Goal: Information Seeking & Learning: Learn about a topic

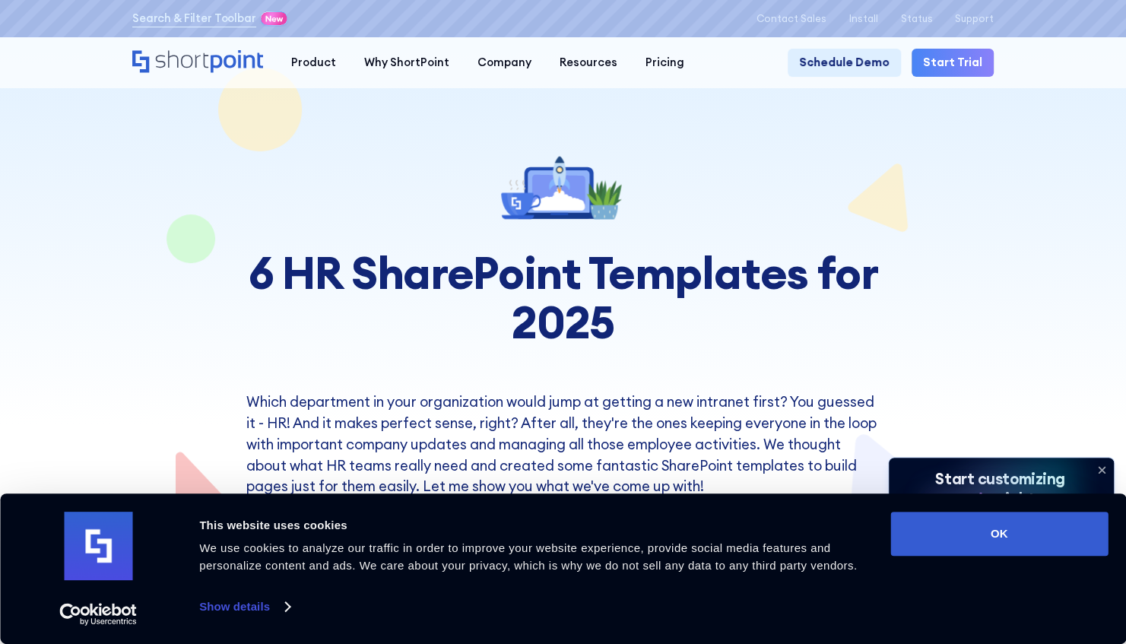
click at [1023, 335] on div at bounding box center [563, 282] width 1126 height 565
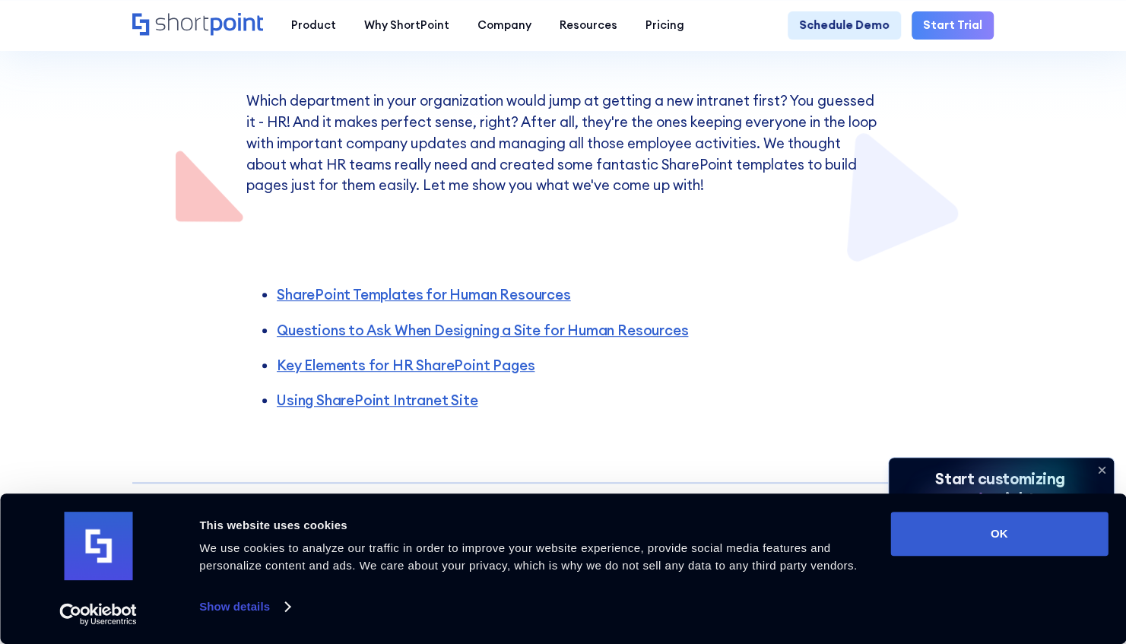
scroll to position [310, 0]
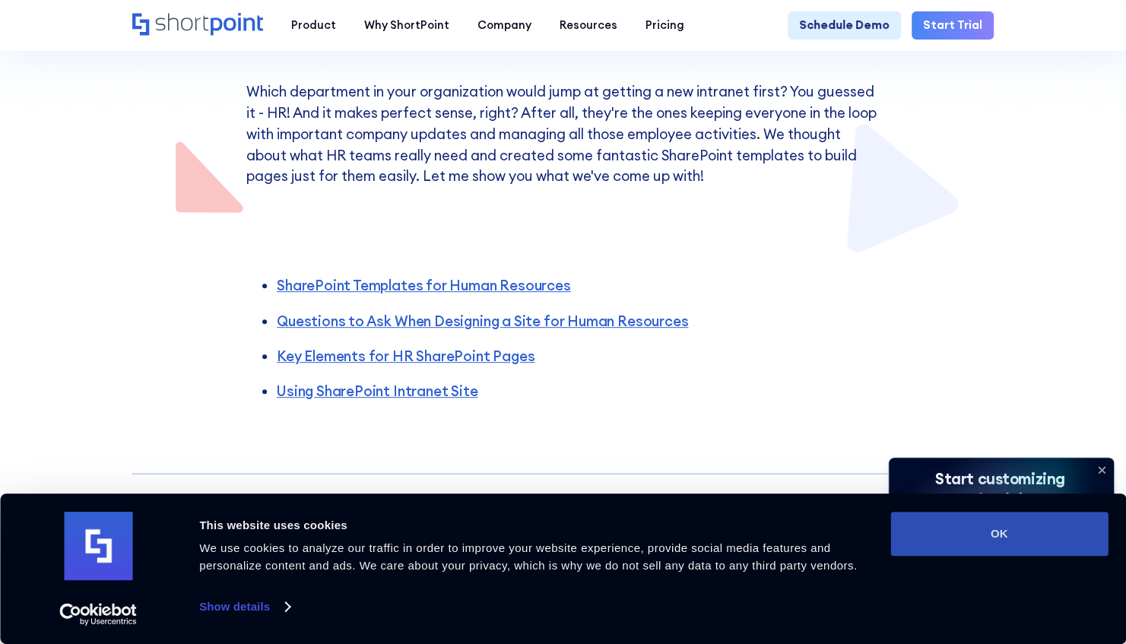
click at [1053, 524] on button "OK" at bounding box center [998, 534] width 217 height 44
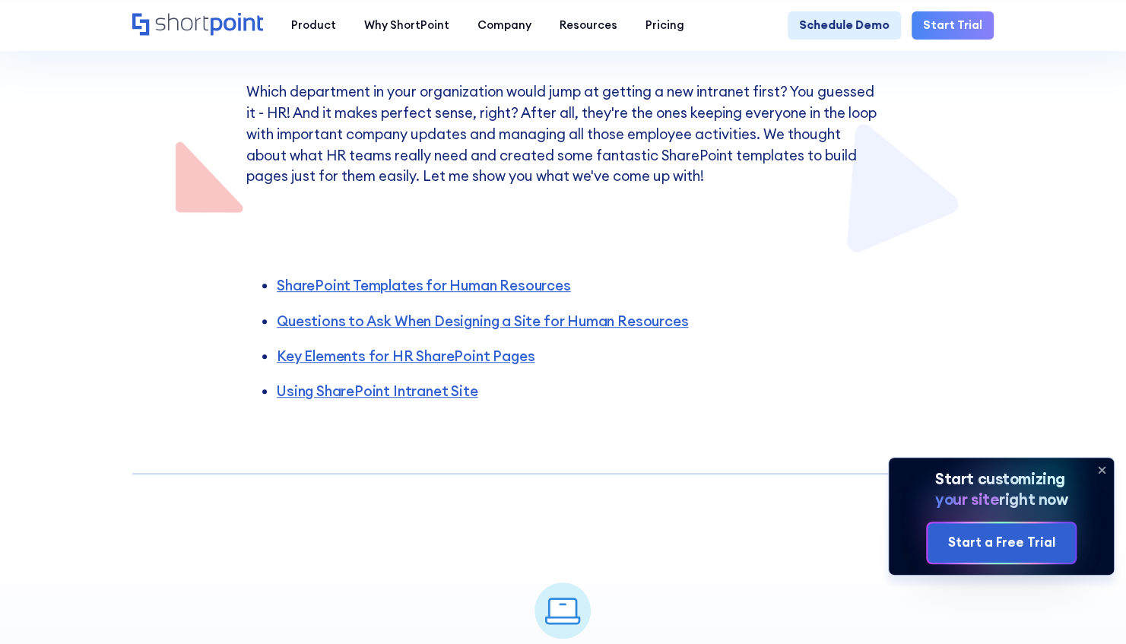
scroll to position [0, 0]
click at [1106, 468] on icon at bounding box center [1102, 470] width 24 height 24
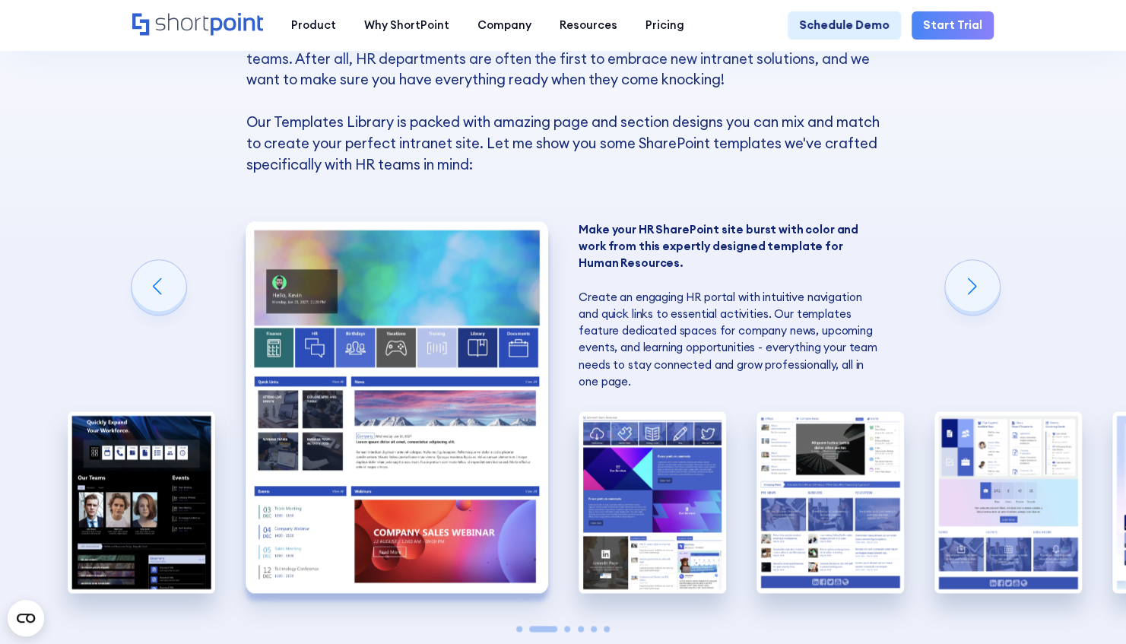
scroll to position [1000, 0]
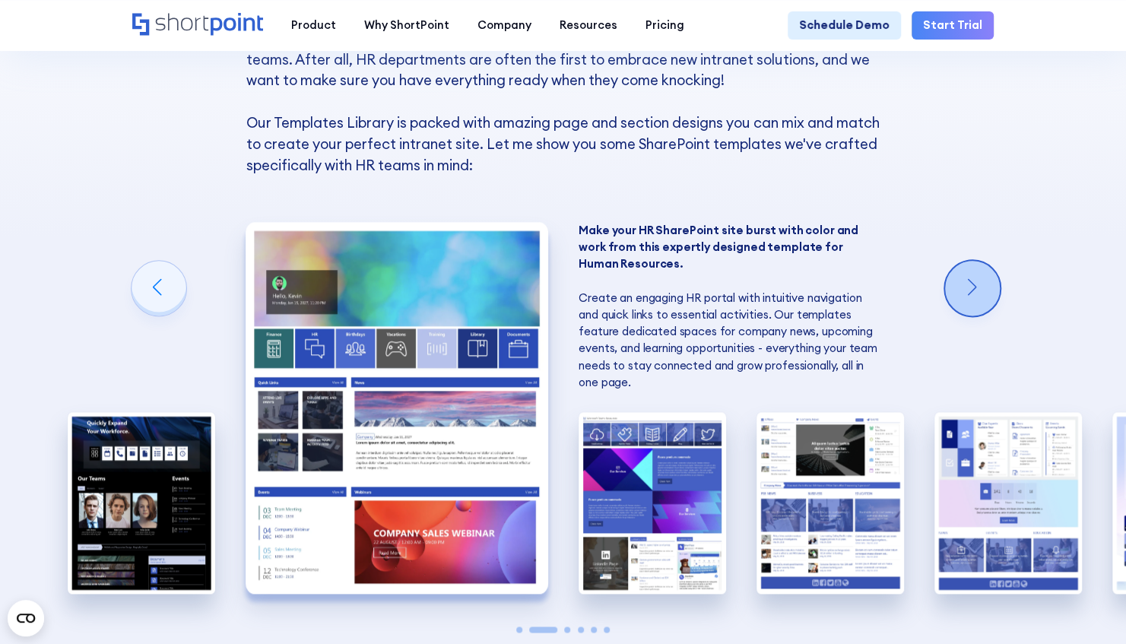
click at [973, 274] on div "Next slide" at bounding box center [972, 288] width 55 height 55
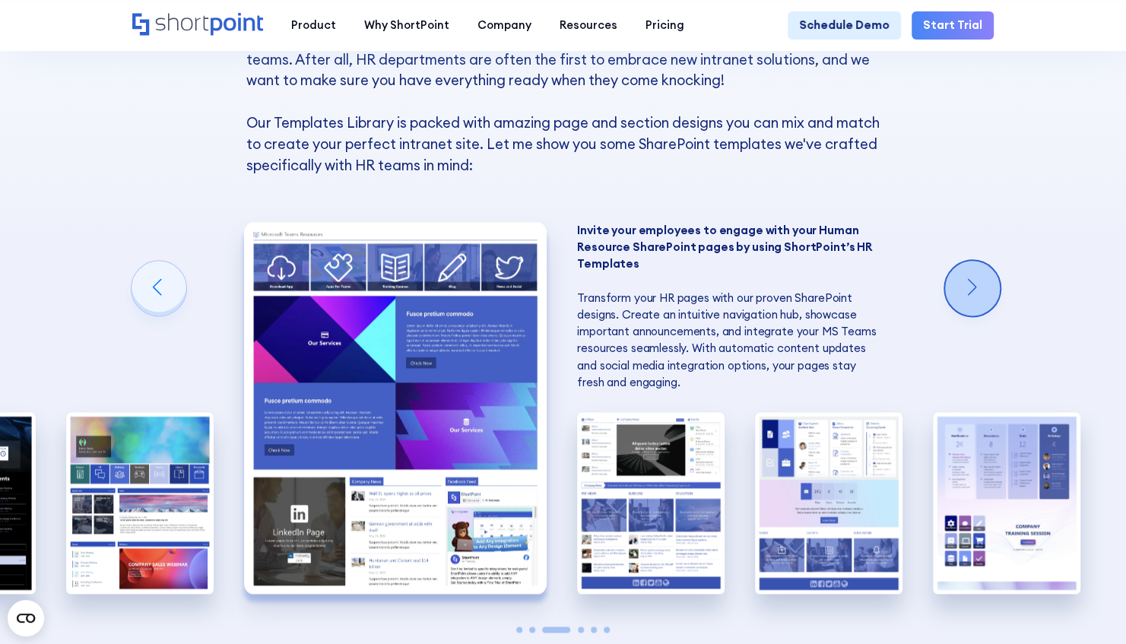
click at [973, 274] on div "Next slide" at bounding box center [972, 288] width 55 height 55
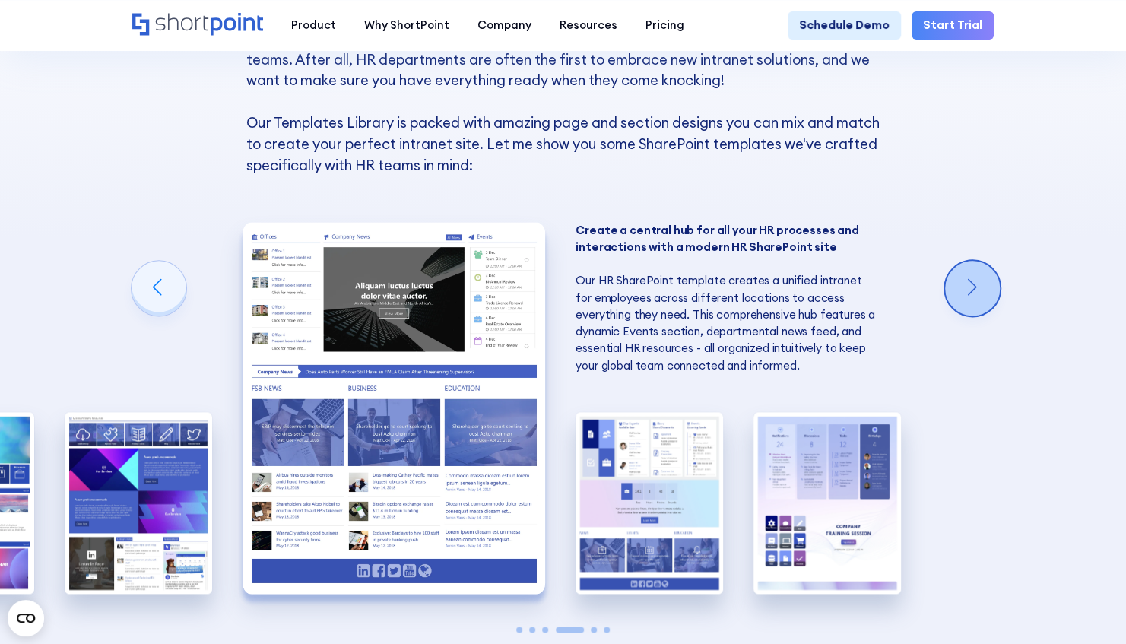
click at [973, 274] on div "Next slide" at bounding box center [972, 288] width 55 height 55
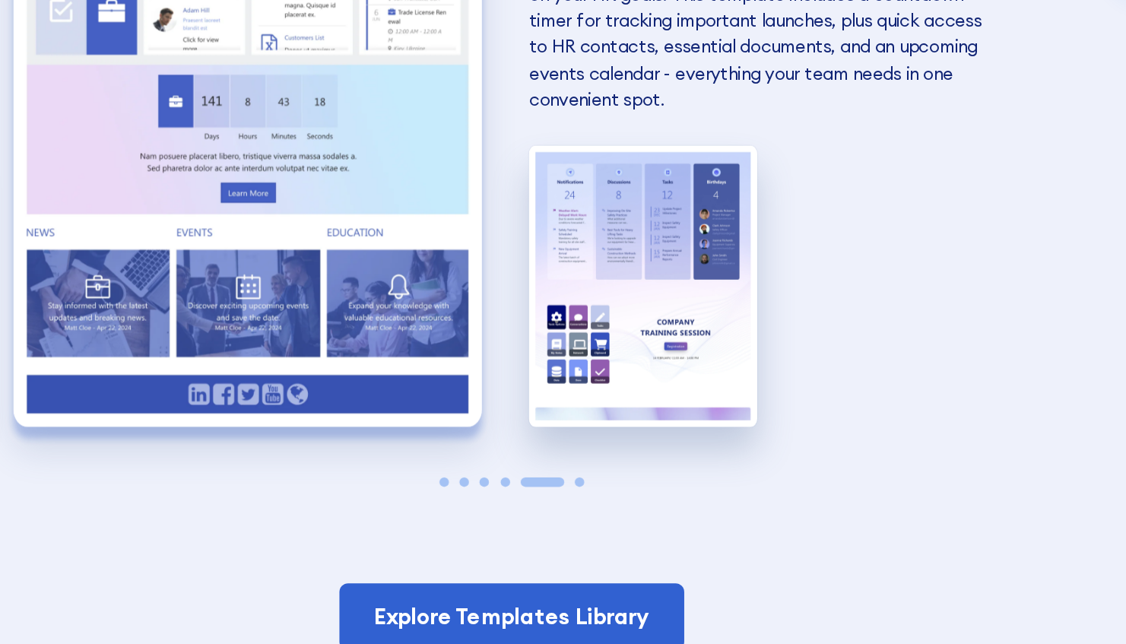
scroll to position [1090, 0]
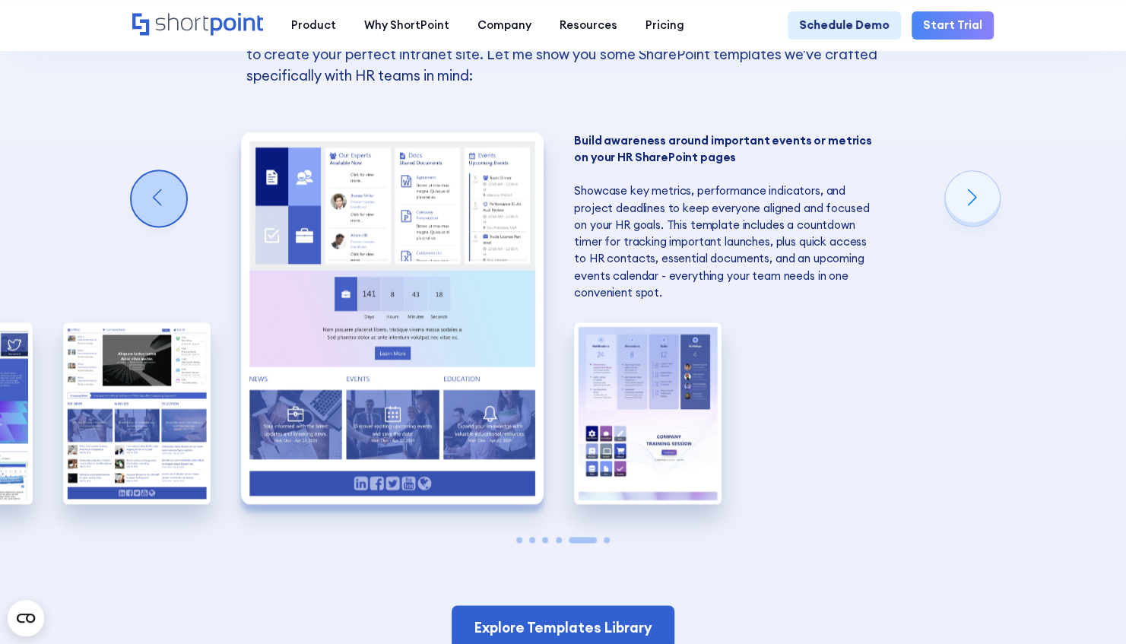
click at [168, 202] on div "Previous slide" at bounding box center [159, 198] width 55 height 55
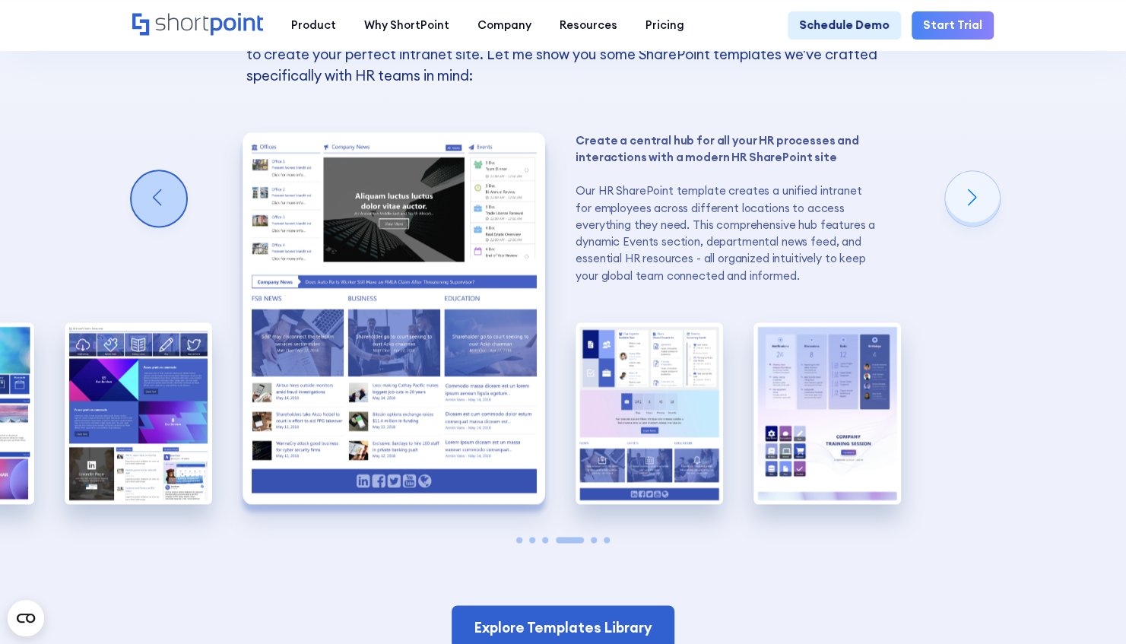
click at [168, 202] on div "Previous slide" at bounding box center [159, 198] width 55 height 55
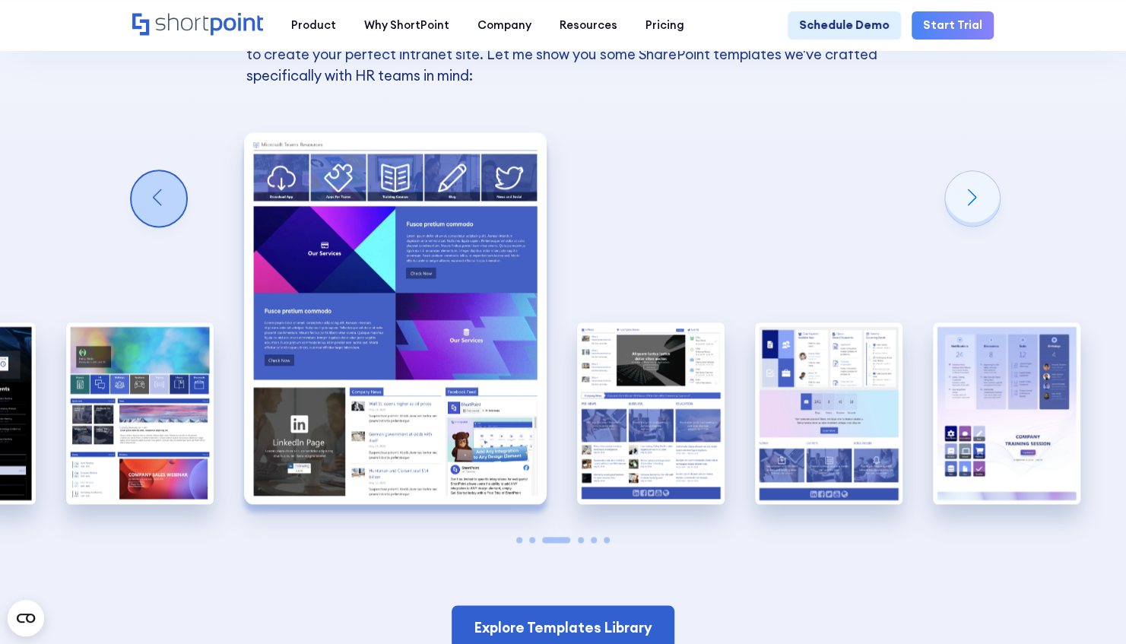
click at [168, 202] on div "Previous slide" at bounding box center [159, 198] width 55 height 55
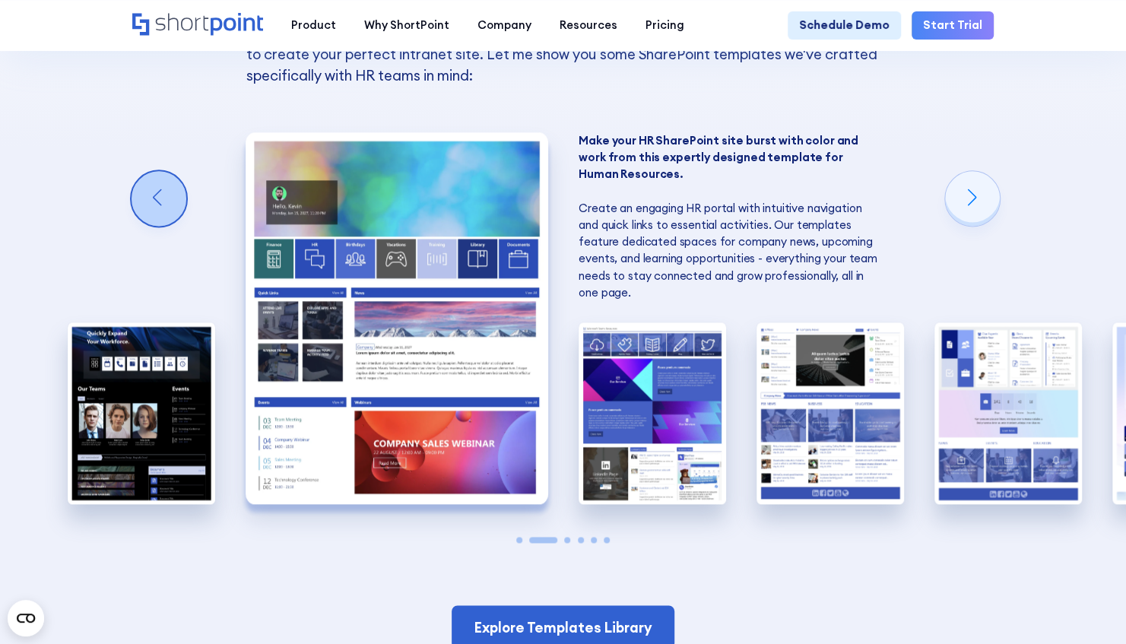
click at [168, 202] on div "Previous slide" at bounding box center [159, 198] width 55 height 55
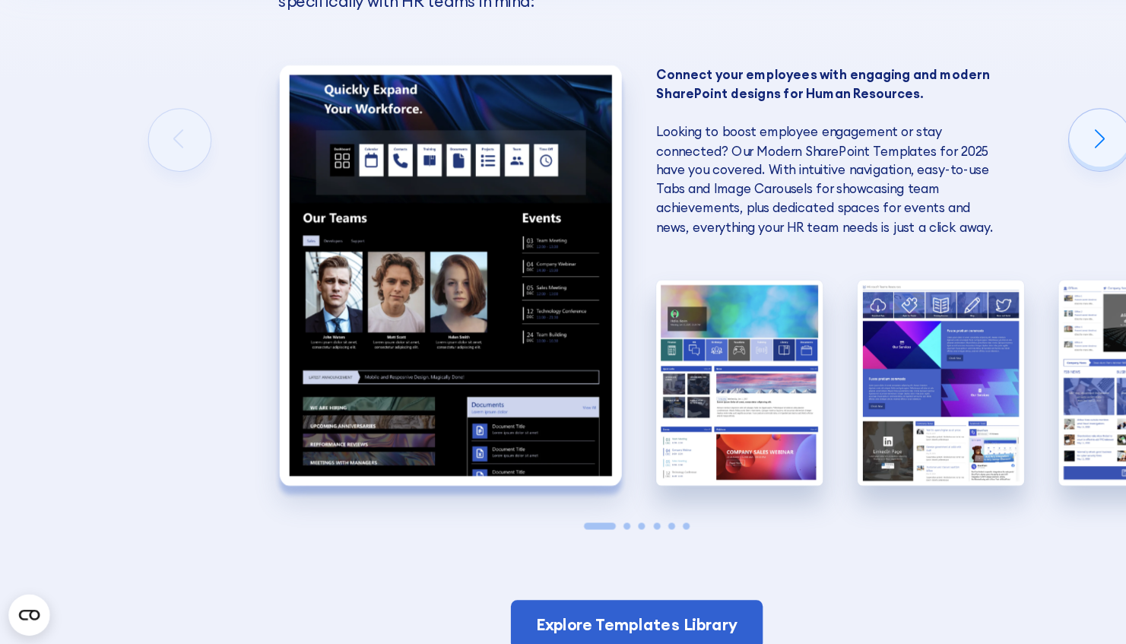
scroll to position [1089, 0]
